Goal: Browse casually: Explore the website without a specific task or goal

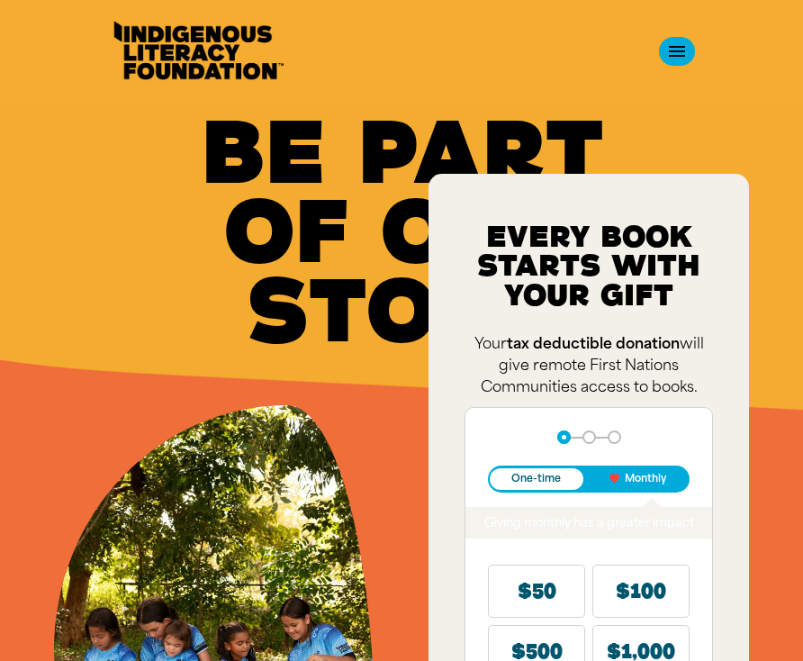
drag, startPoint x: 802, startPoint y: 362, endPoint x: 804, endPoint y: 329, distance: 33.4
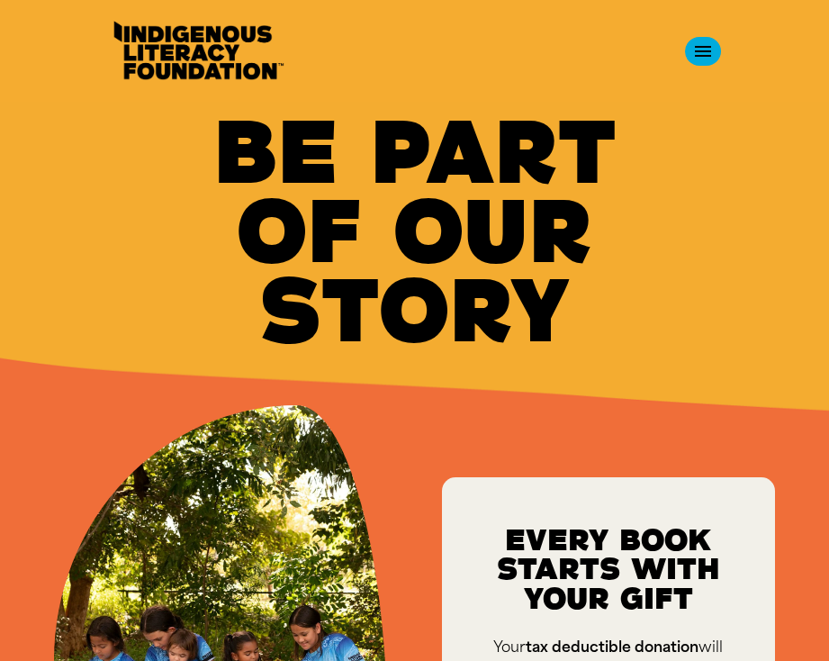
click at [648, 339] on h1 "Be Part of Our Story﻿" at bounding box center [415, 232] width 540 height 238
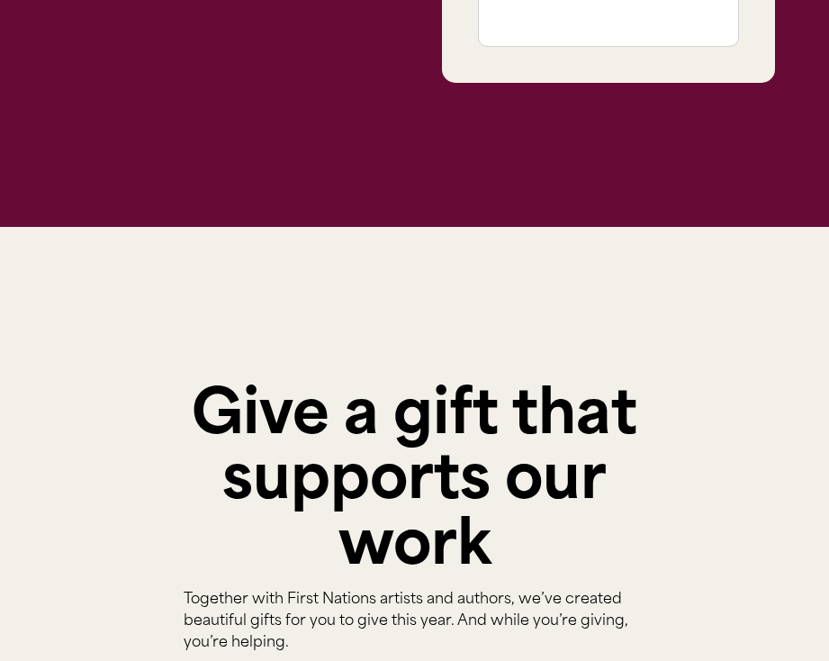
scroll to position [1139, 0]
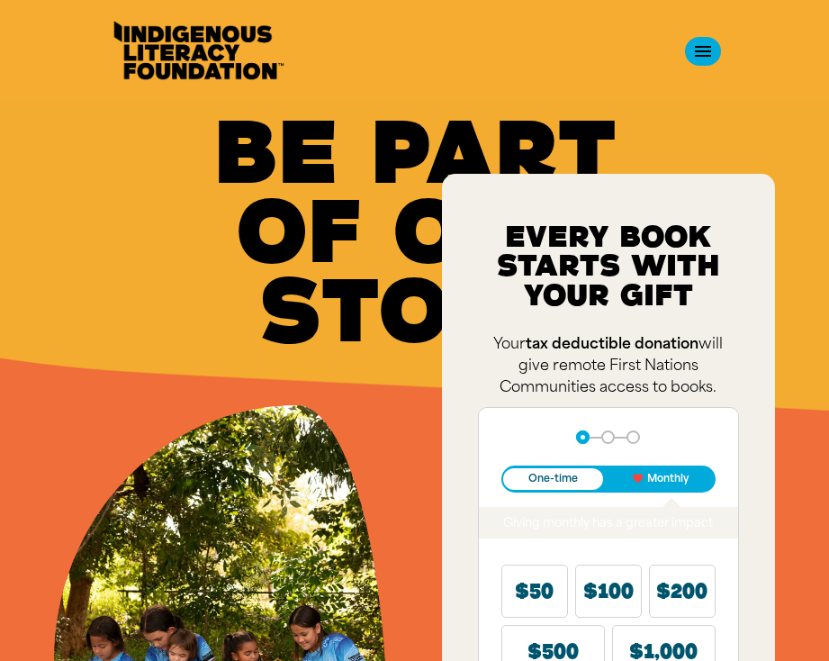
drag, startPoint x: 828, startPoint y: 299, endPoint x: 858, endPoint y: 299, distance: 29.7
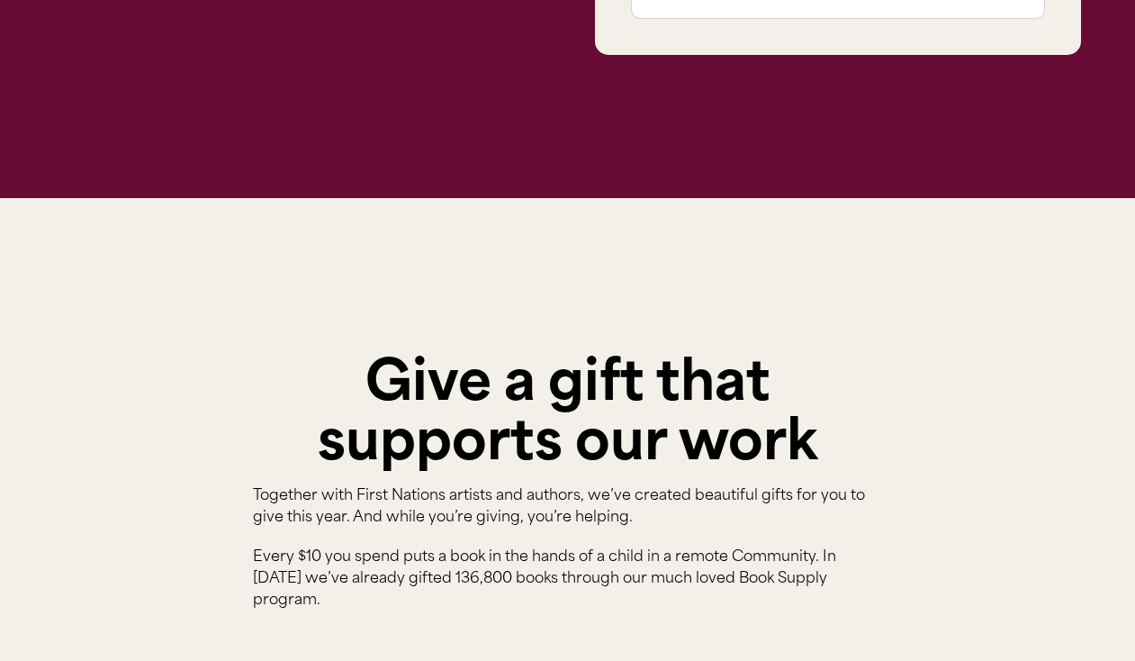
scroll to position [1035, 0]
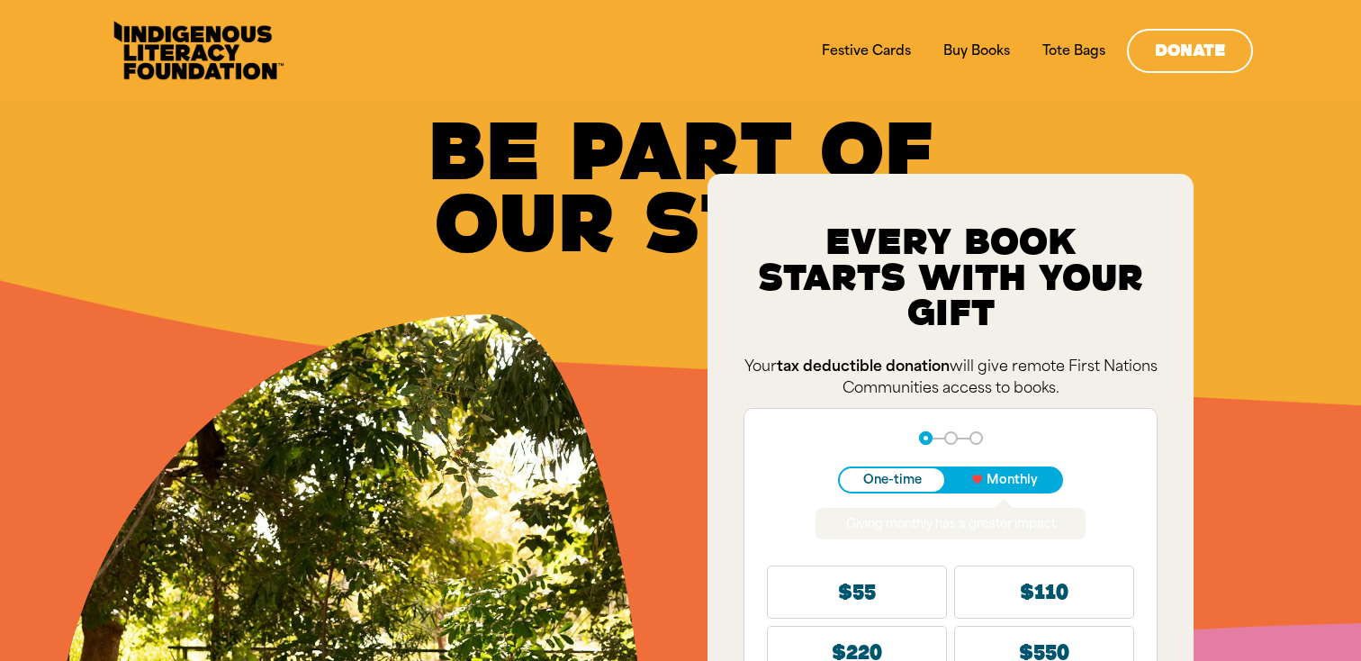
drag, startPoint x: 1261, startPoint y: 656, endPoint x: 1262, endPoint y: 688, distance: 31.6
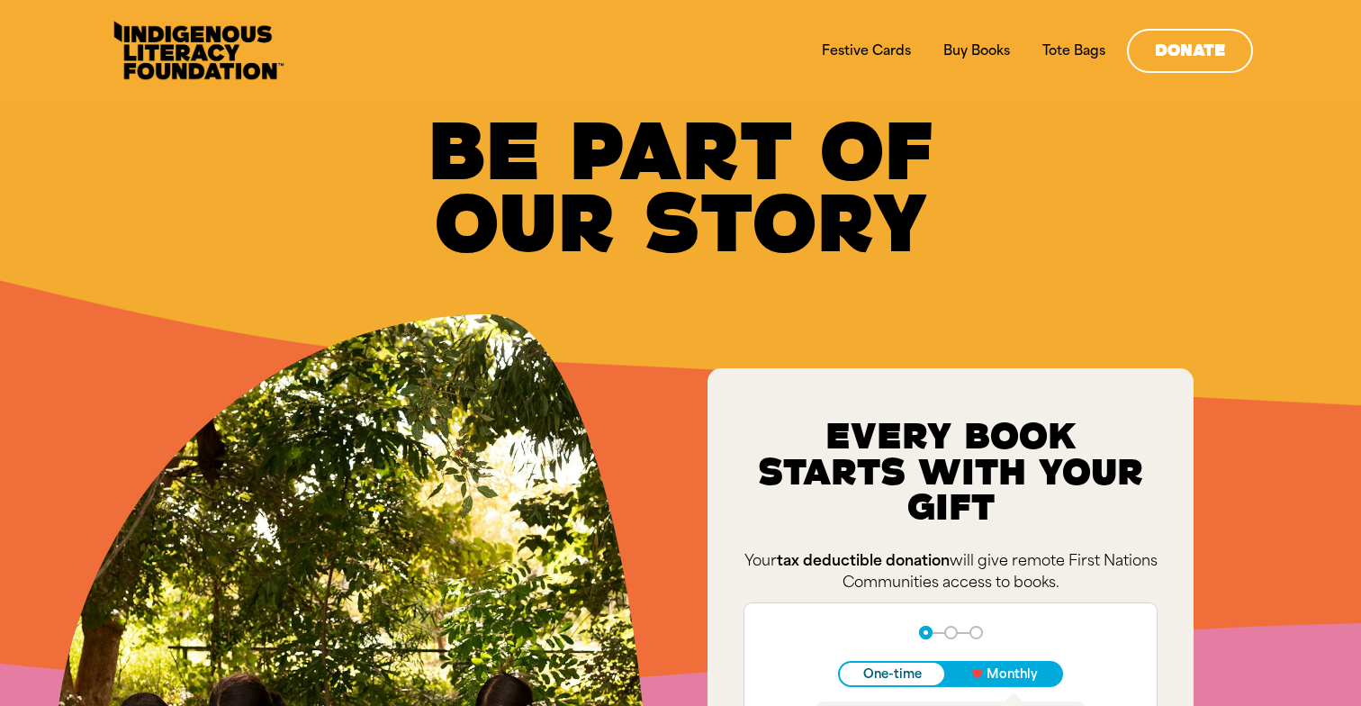
click at [246, 209] on div "Be Part of Our Story﻿" at bounding box center [680, 188] width 1253 height 144
click at [236, 264] on div "Be Part of Our Story﻿" at bounding box center [680, 208] width 1307 height 212
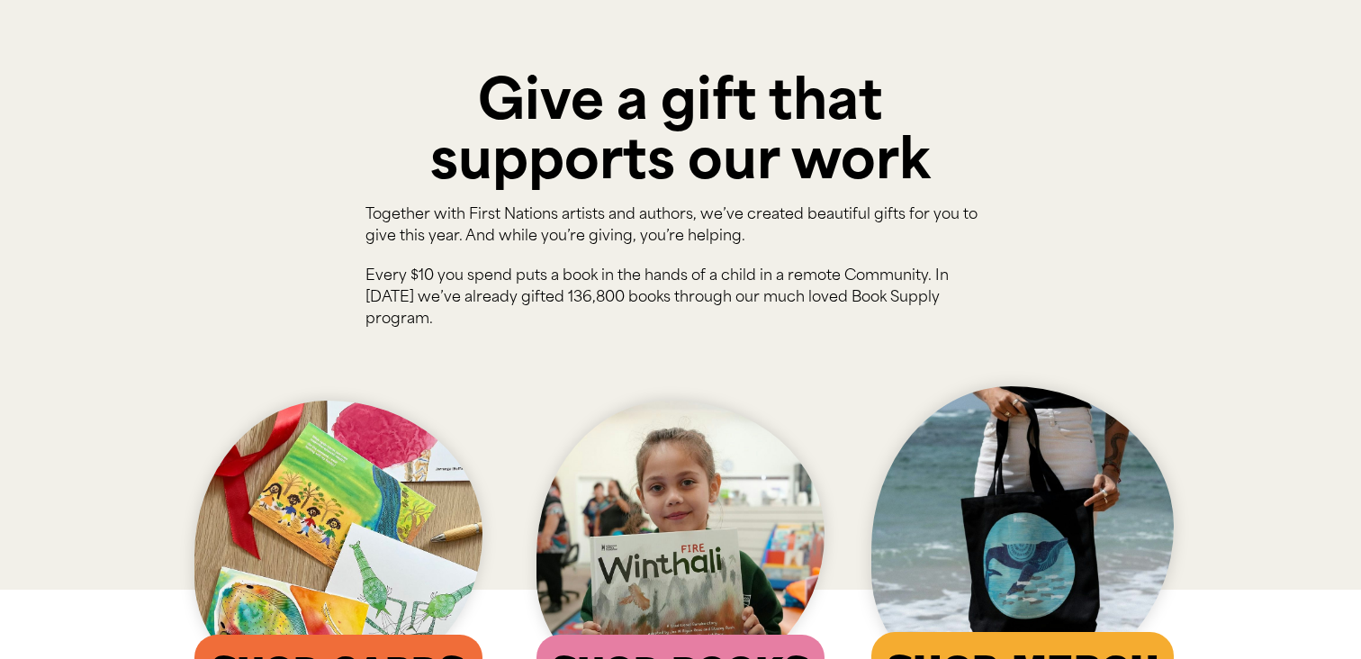
scroll to position [1126, 0]
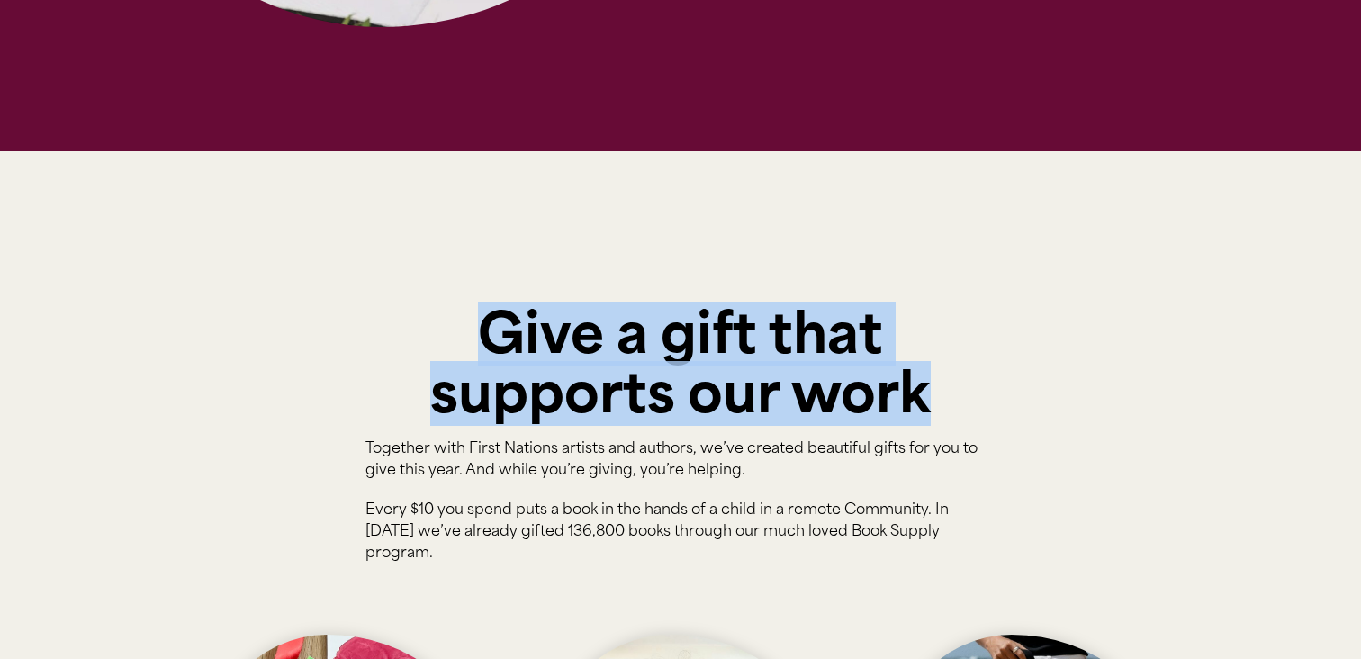
drag, startPoint x: 454, startPoint y: 320, endPoint x: 1026, endPoint y: 397, distance: 577.9
click at [1026, 397] on div "Give a gift that supports our work Together with First Nations artists and auth…" at bounding box center [680, 487] width 1080 height 672
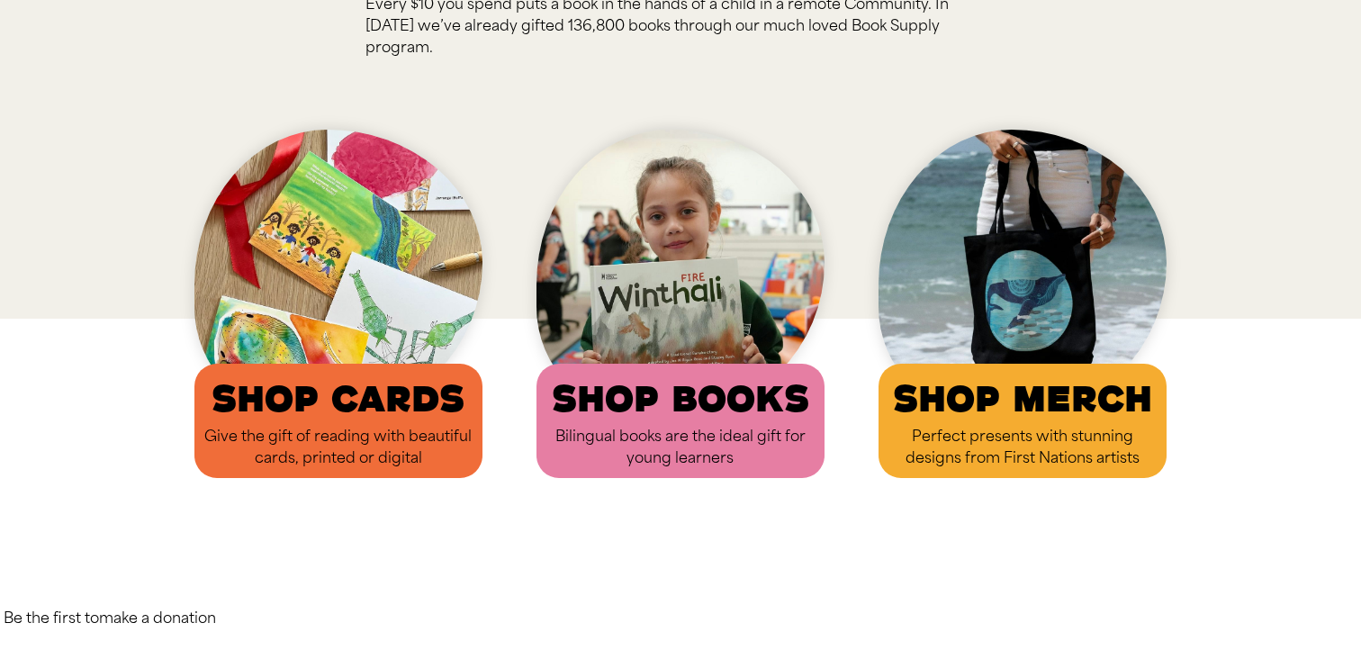
scroll to position [1632, 0]
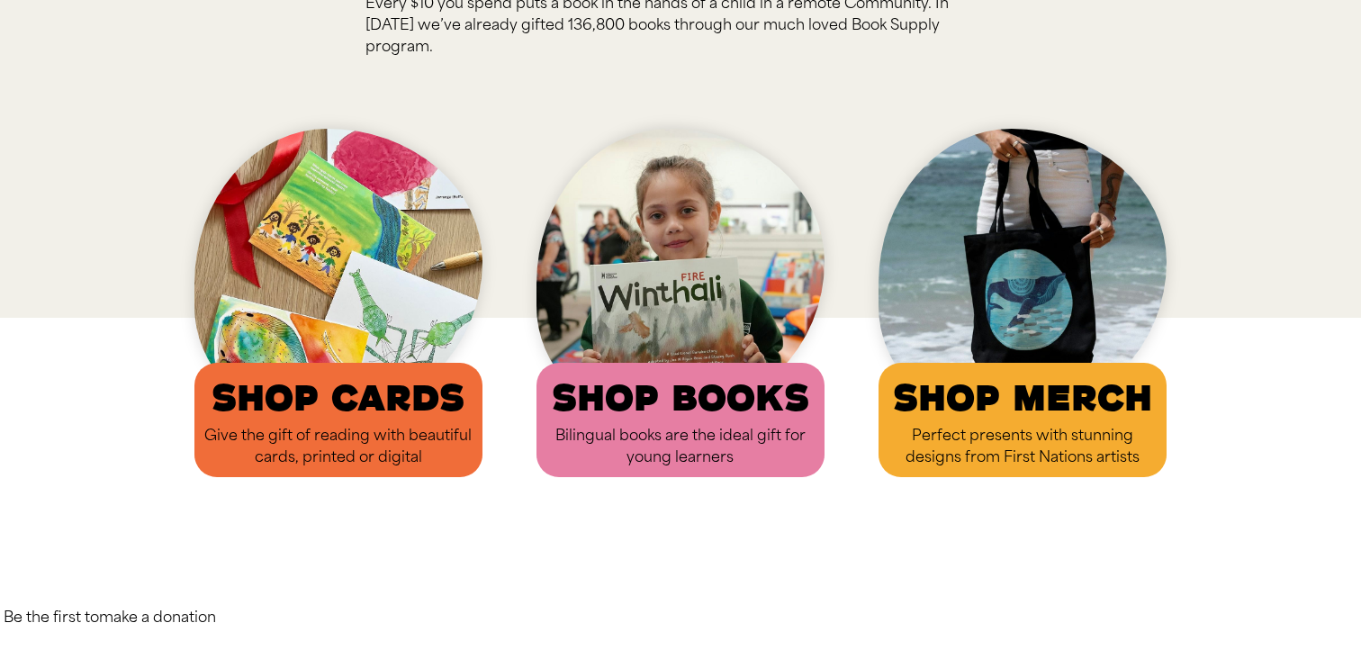
click at [1307, 416] on div at bounding box center [680, 416] width 1361 height 196
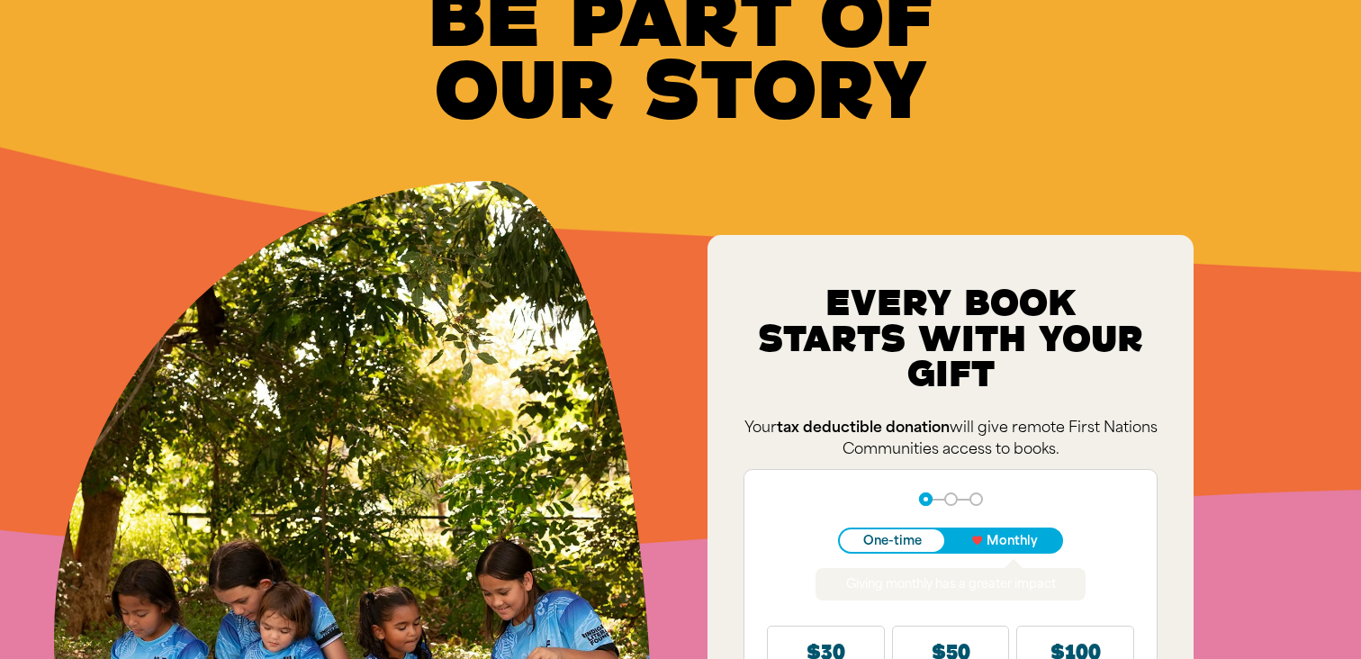
scroll to position [0, 0]
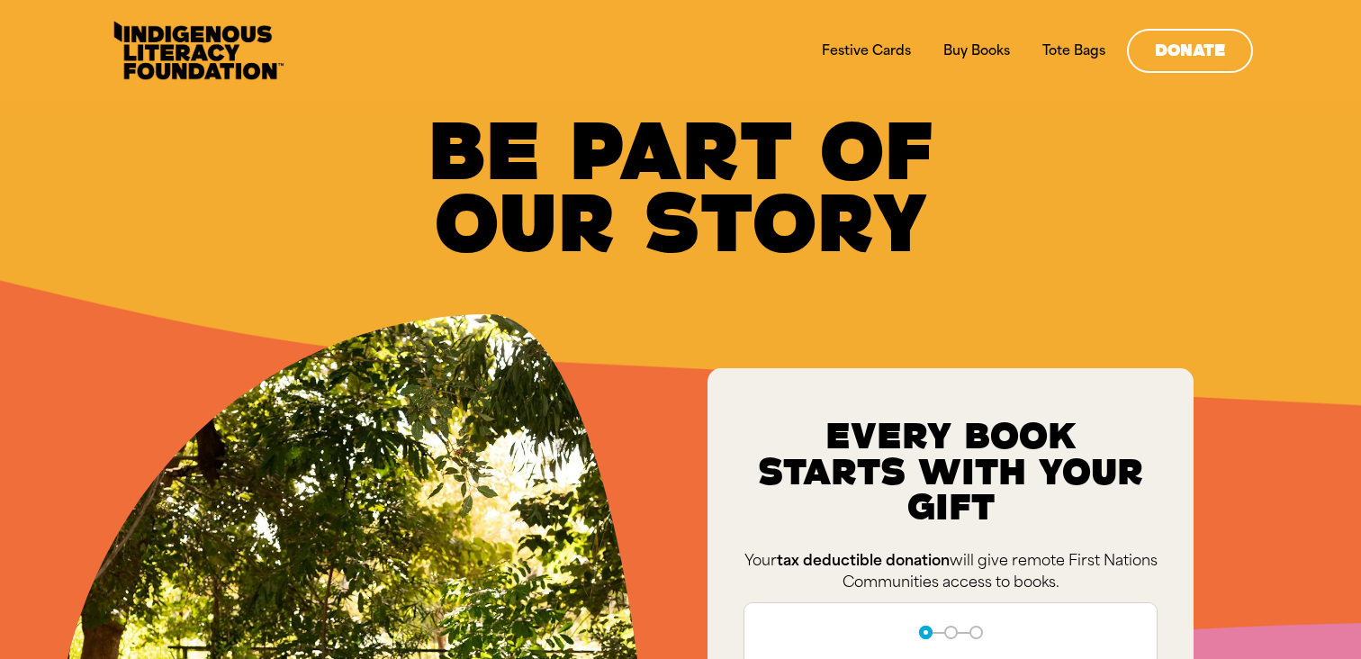
click at [1157, 278] on div "Be Part of Our Story﻿" at bounding box center [680, 208] width 1307 height 212
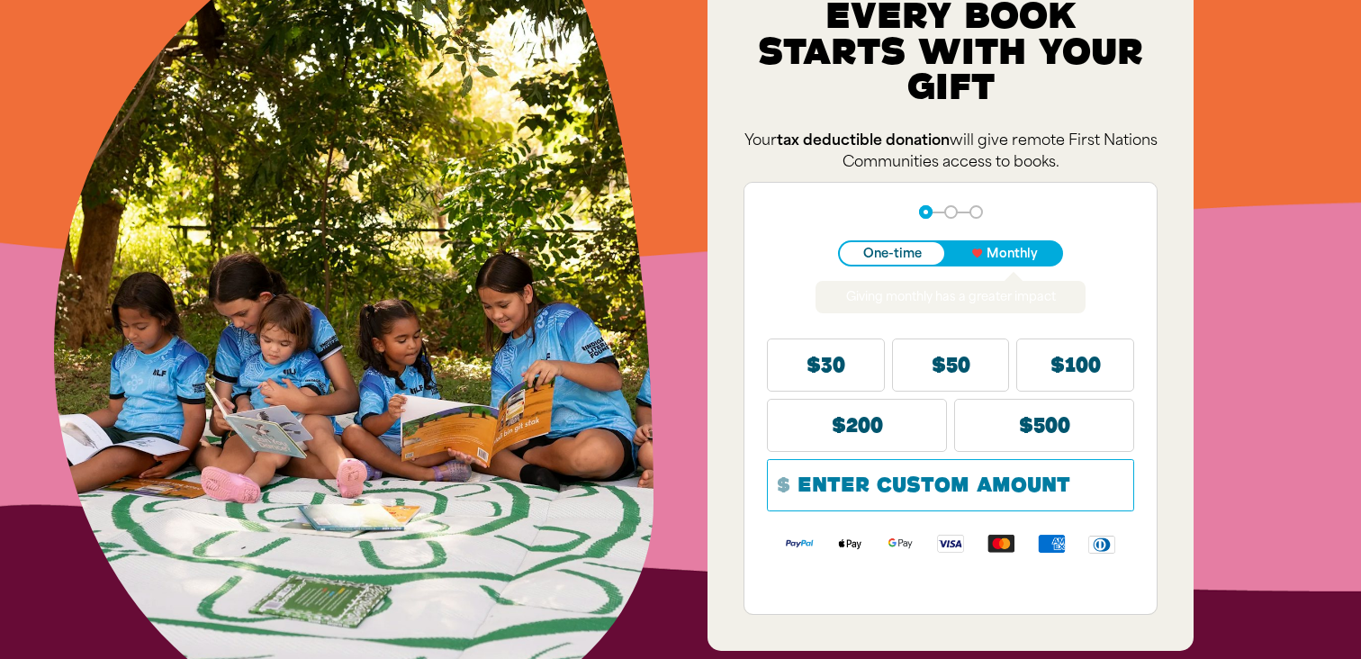
scroll to position [411, 0]
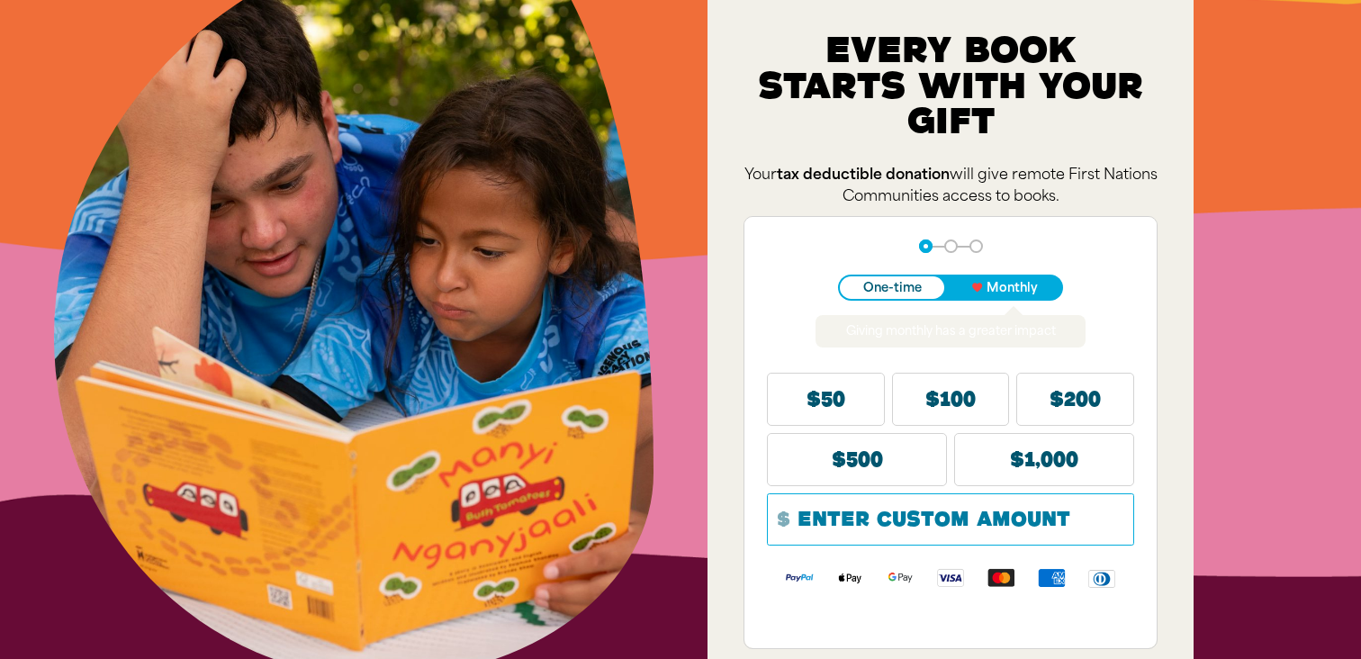
scroll to position [385, 0]
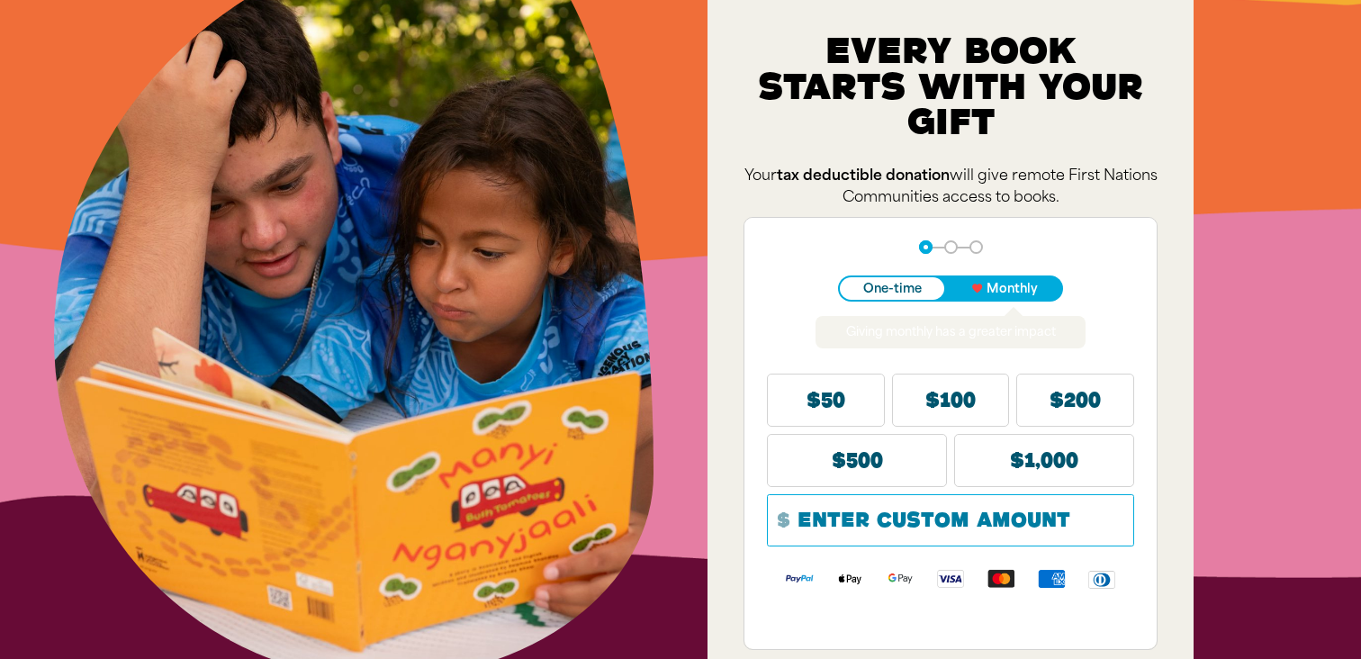
click at [1224, 312] on div "Be Part of Our Story﻿ Every Book starts with your gift﻿ Your tax deductible don…" at bounding box center [680, 272] width 1361 height 1113
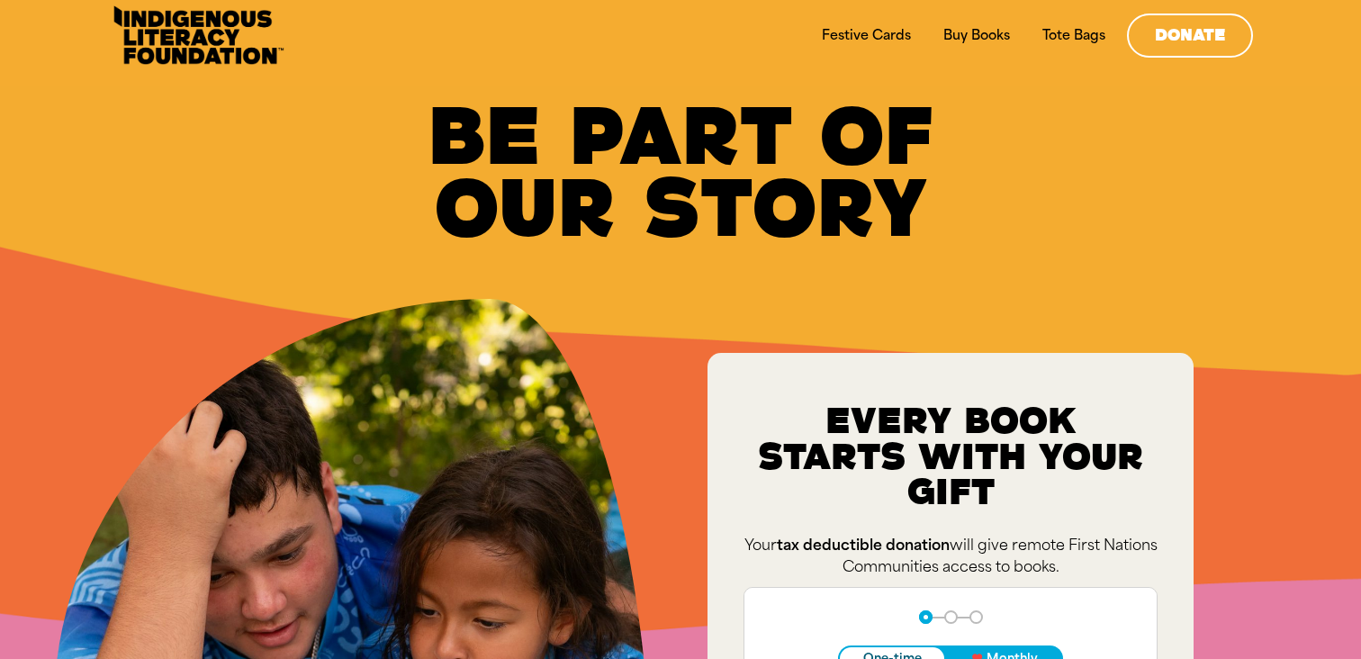
scroll to position [0, 0]
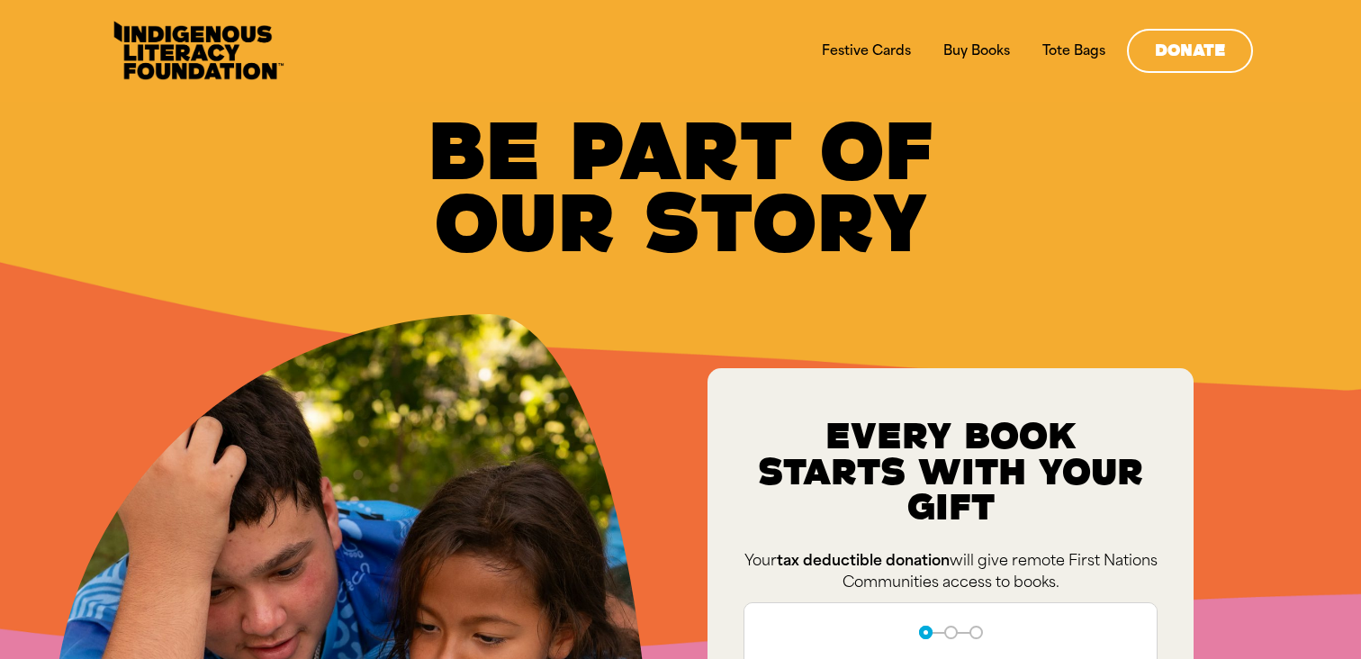
click at [1097, 230] on div "Be Part of Our Story﻿" at bounding box center [680, 188] width 1253 height 144
click at [1094, 250] on div "Be Part of Our Story﻿" at bounding box center [680, 188] width 1253 height 144
click at [349, 157] on div "Be Part of Our Story﻿" at bounding box center [680, 188] width 1253 height 144
click at [873, 50] on link "Festive Cards" at bounding box center [866, 50] width 111 height 27
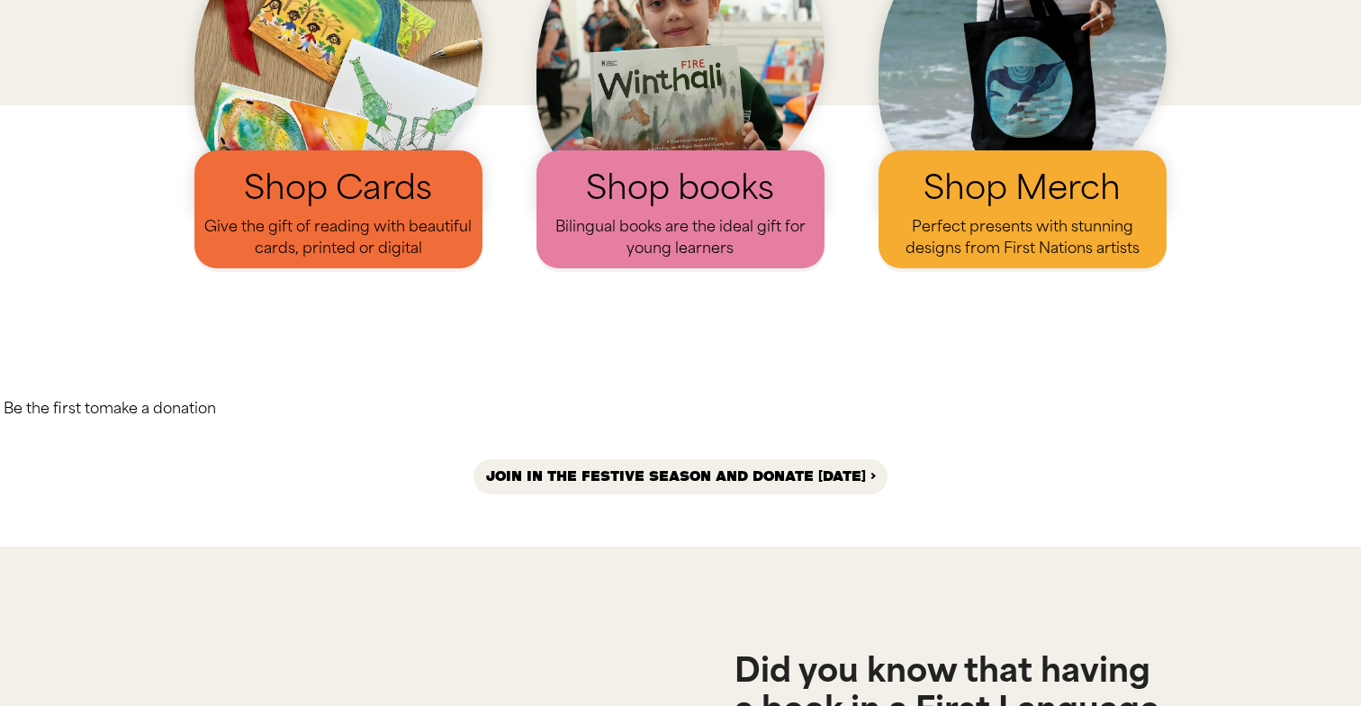
scroll to position [1784, 0]
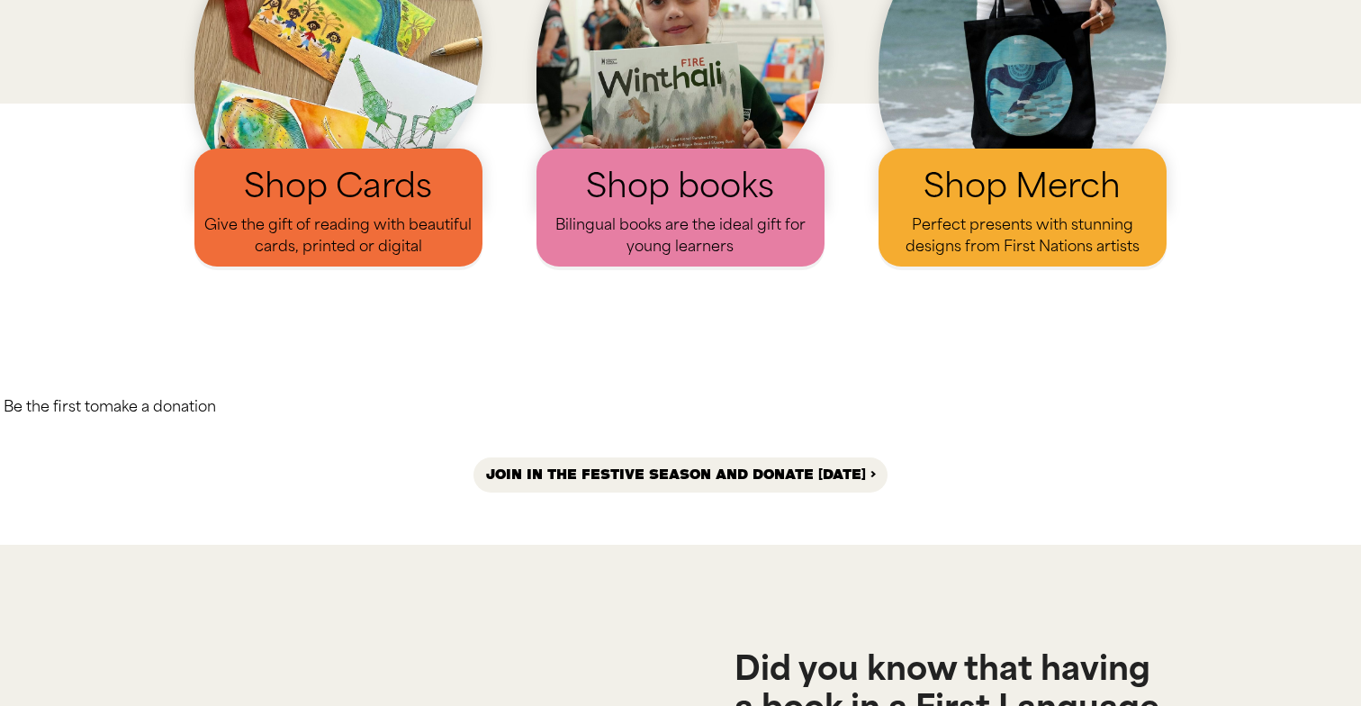
click at [910, 339] on div "Be the first to make a donation Join in the festive season and donate today >" at bounding box center [680, 424] width 1361 height 170
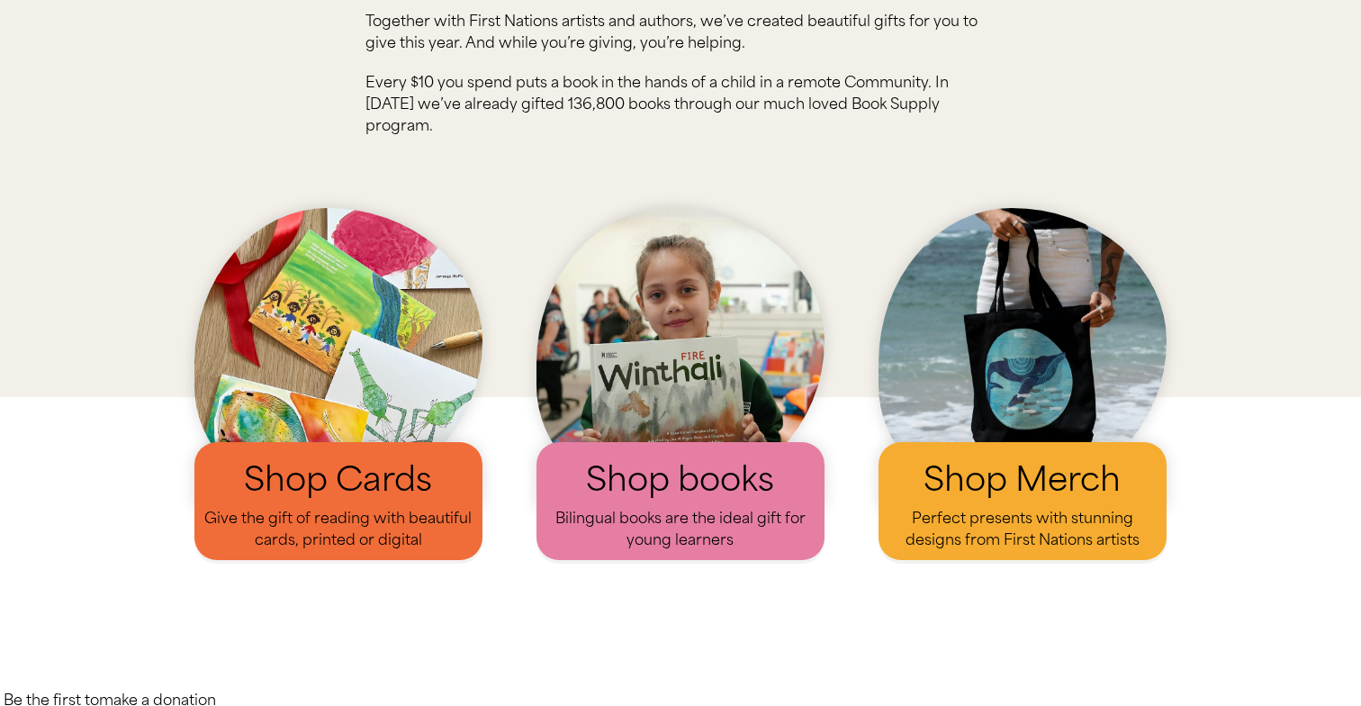
scroll to position [1489, 0]
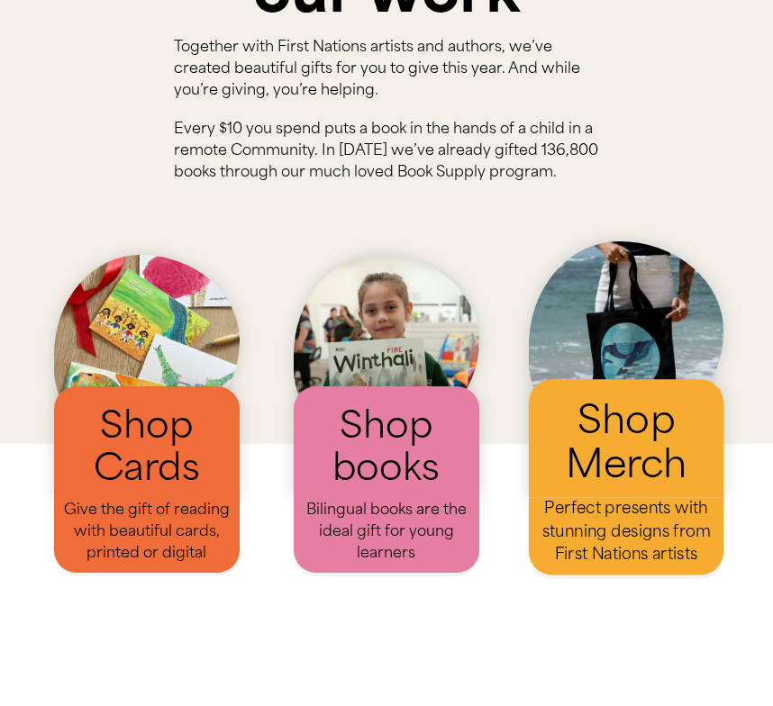
scroll to position [1816, 0]
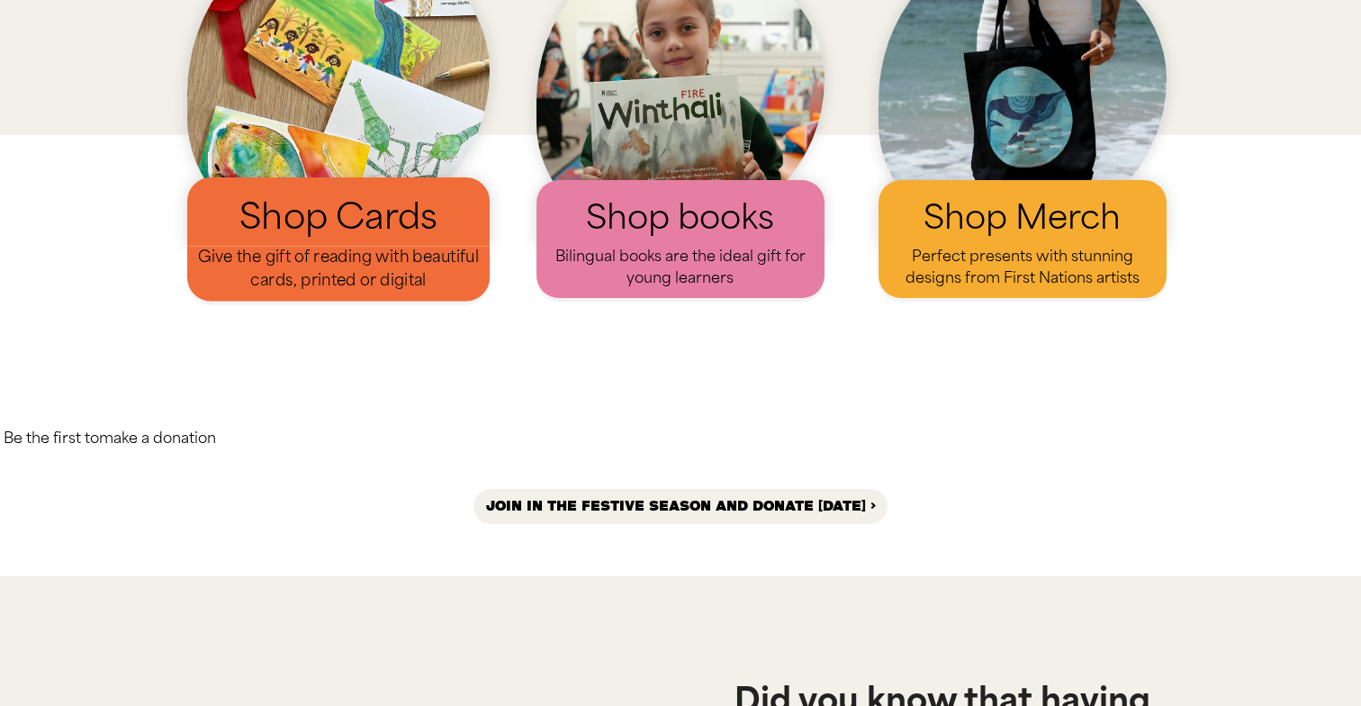
scroll to position [1750, 0]
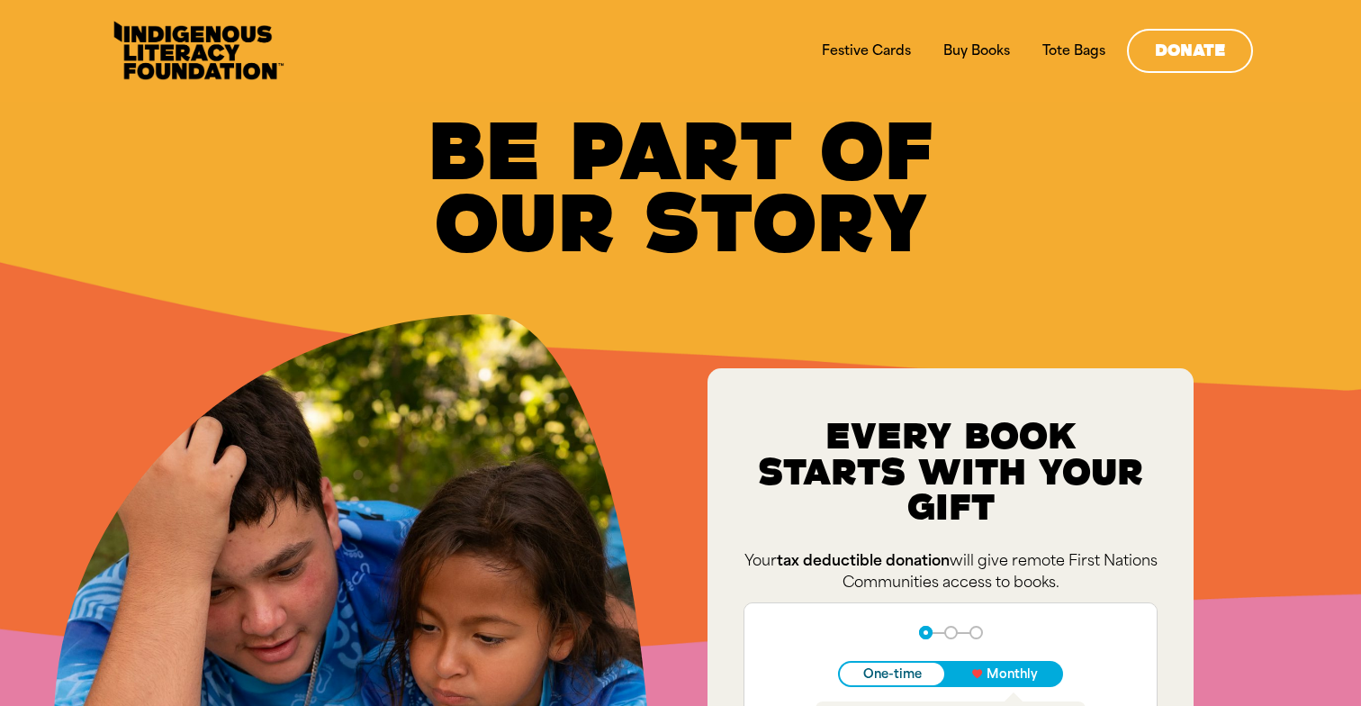
drag, startPoint x: 1166, startPoint y: 185, endPoint x: 1120, endPoint y: 194, distance: 46.8
click at [1166, 185] on div "Be Part of Our Story﻿" at bounding box center [680, 188] width 1253 height 144
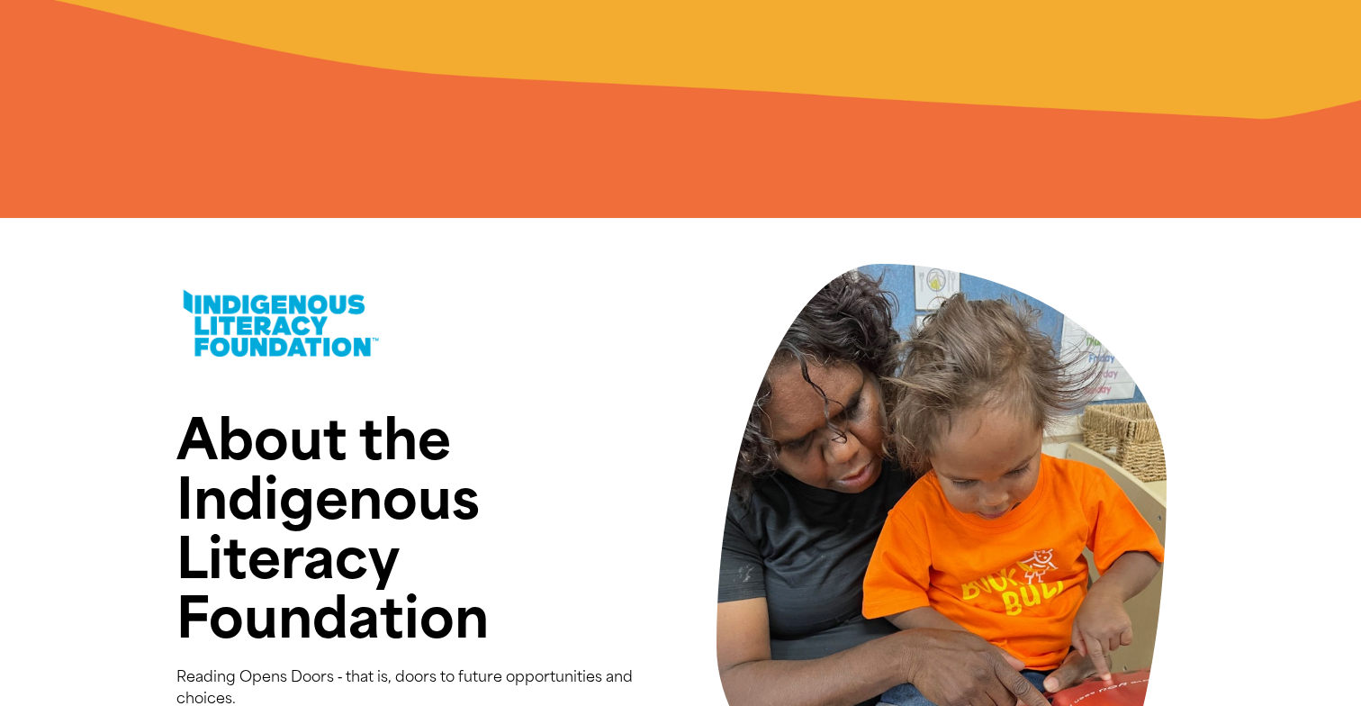
scroll to position [3566, 0]
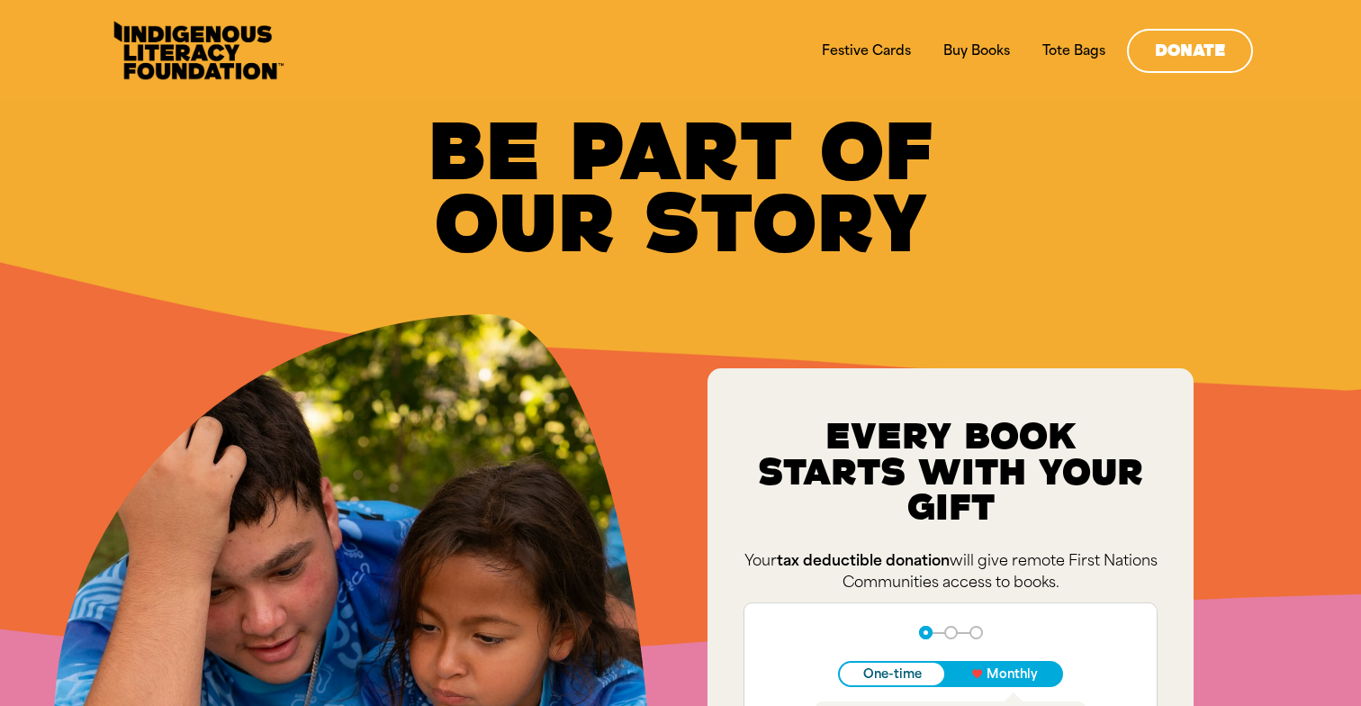
click at [1151, 220] on div "Be Part of Our Story﻿" at bounding box center [680, 188] width 1253 height 144
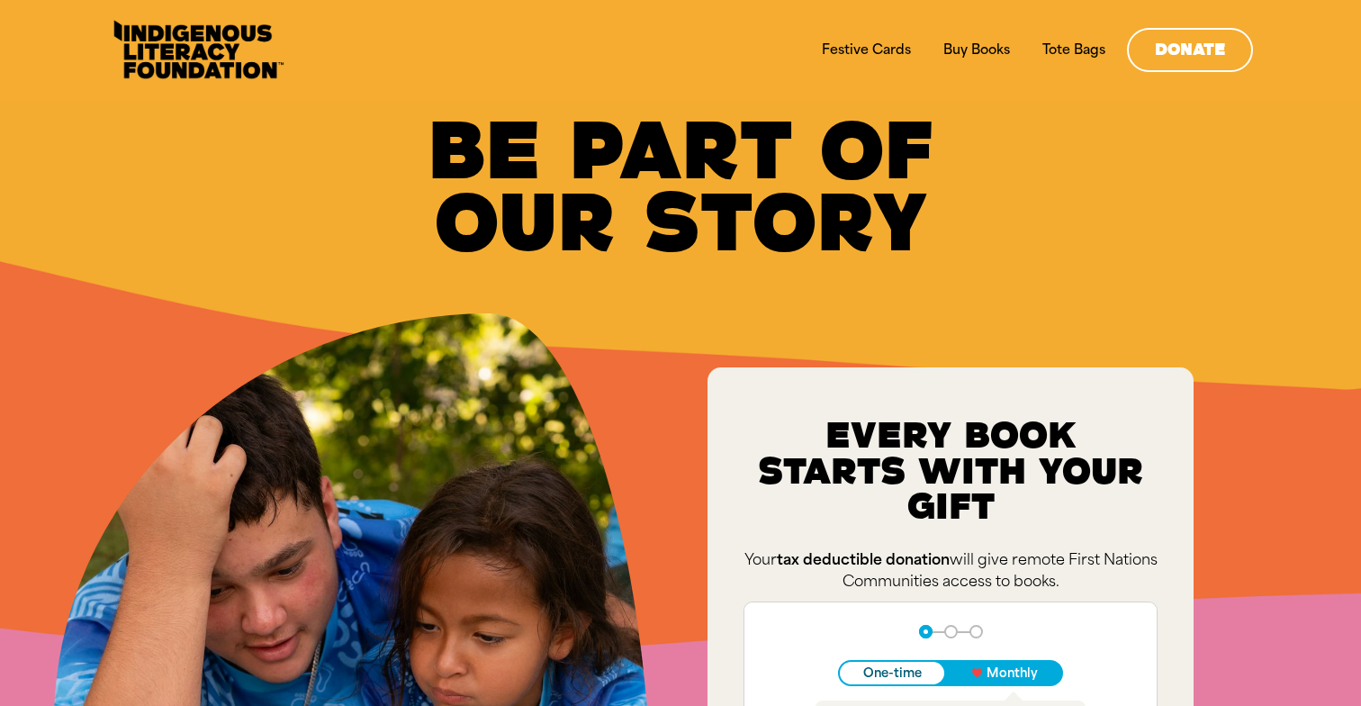
click at [1234, 227] on div "Be Part of Our Story﻿" at bounding box center [680, 187] width 1253 height 144
drag, startPoint x: 1249, startPoint y: 158, endPoint x: 1216, endPoint y: 45, distance: 118.0
click at [1249, 158] on div "Be Part of Our Story﻿" at bounding box center [680, 187] width 1253 height 144
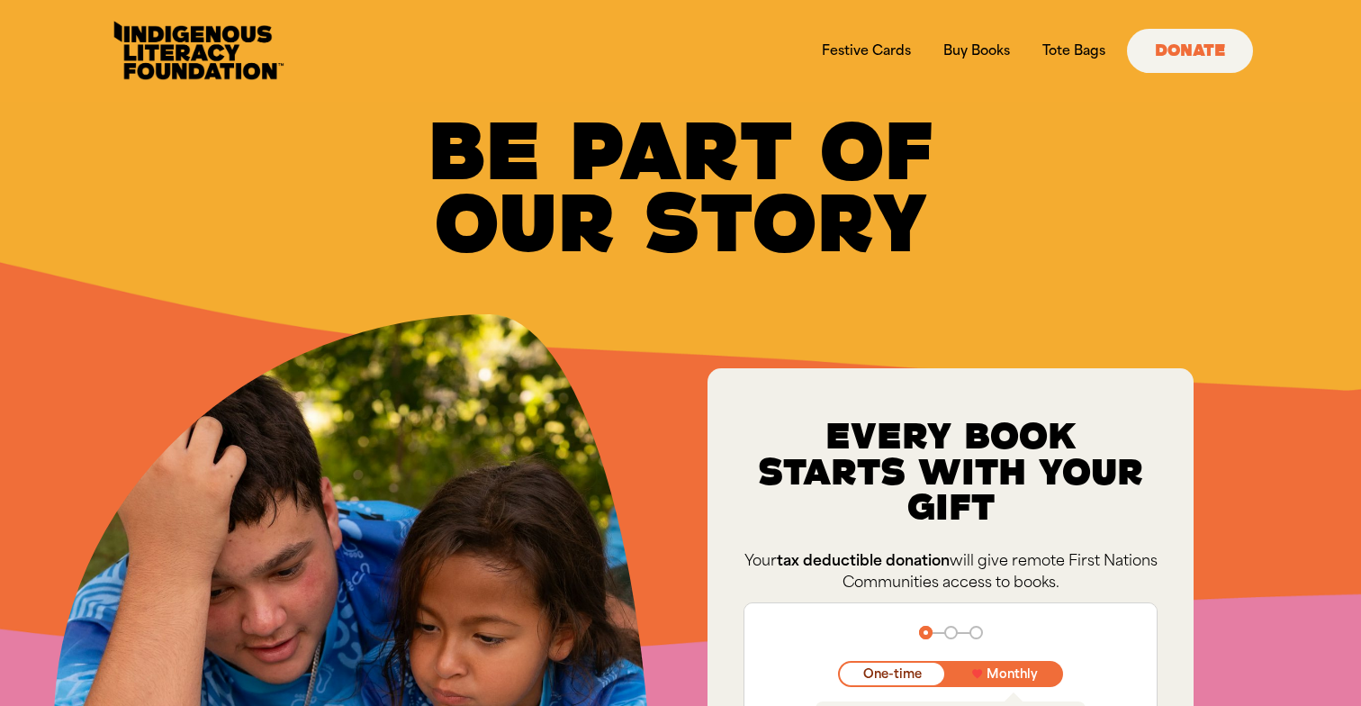
click at [1234, 190] on div "Be Part of Our Story﻿" at bounding box center [680, 188] width 1253 height 144
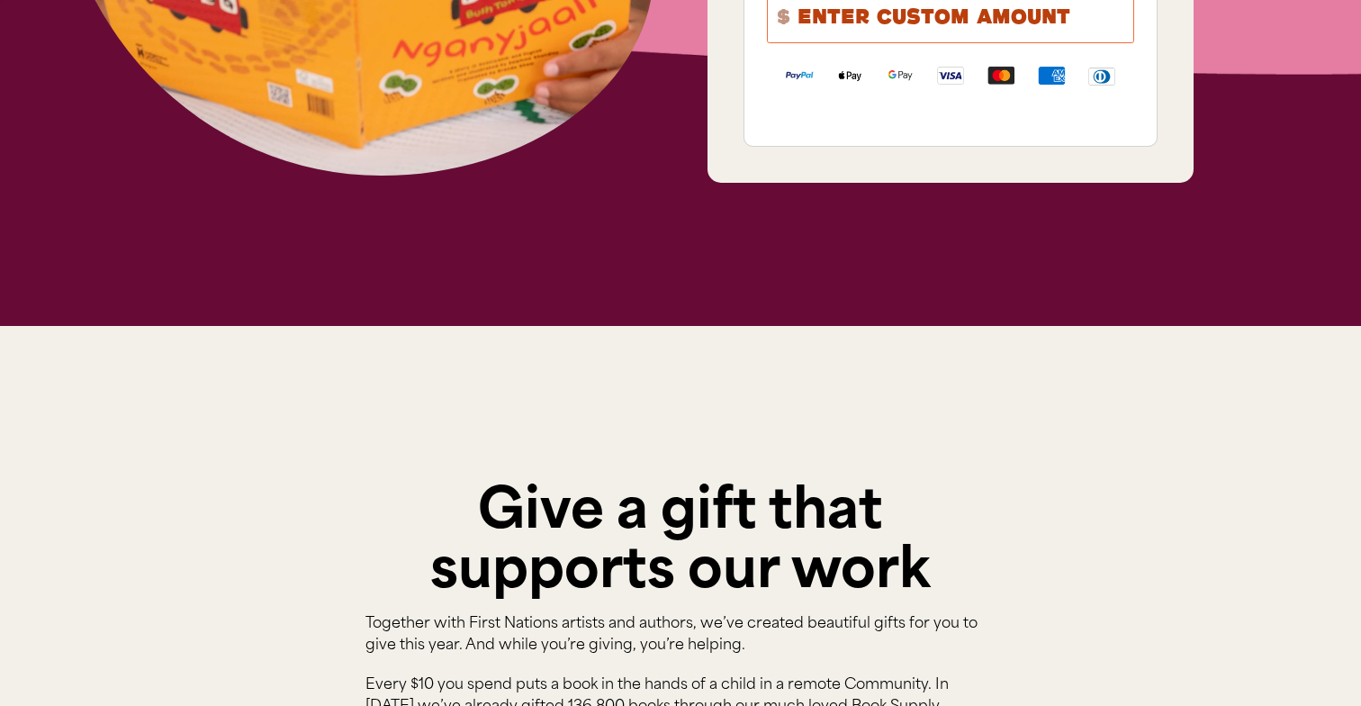
scroll to position [802, 0]
